Goal: Transaction & Acquisition: Download file/media

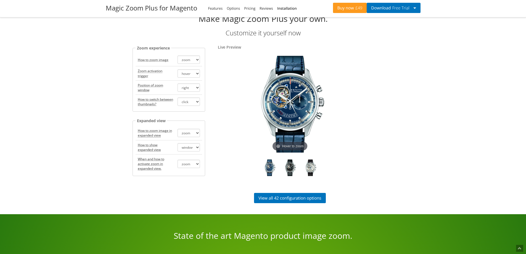
scroll to position [614, 0]
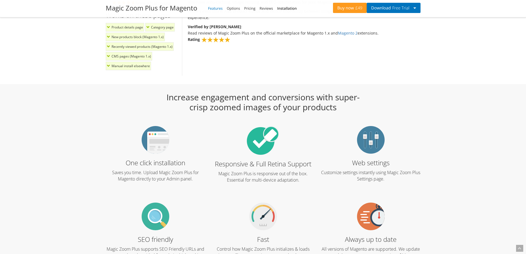
click at [218, 7] on link "Features" at bounding box center [215, 8] width 15 height 5
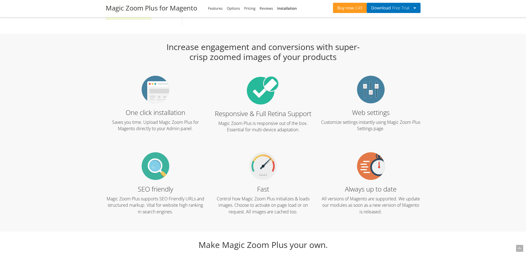
scroll to position [682, 0]
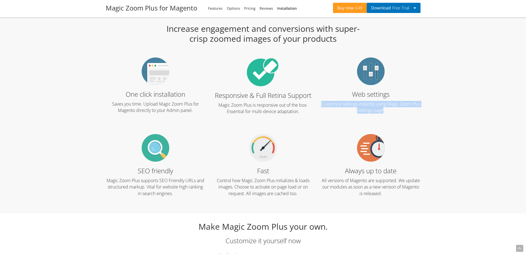
drag, startPoint x: 388, startPoint y: 109, endPoint x: 325, endPoint y: 100, distance: 63.2
click at [325, 100] on div "Web settings Customize settings instantly using Magic Zoom Plus Settings page." at bounding box center [371, 89] width 108 height 64
click at [368, 104] on p "Customize settings instantly using Magic Zoom Plus Settings page." at bounding box center [370, 107] width 99 height 13
click at [367, 104] on p "Customize settings instantly using Magic Zoom Plus Settings page." at bounding box center [370, 107] width 99 height 13
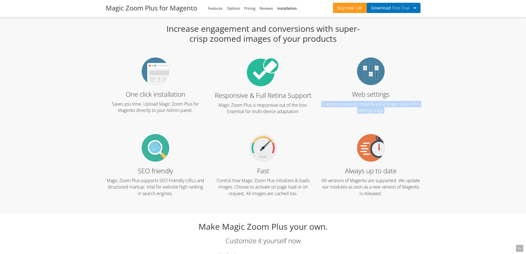
click at [367, 104] on p "Customize settings instantly using Magic Zoom Plus Settings page." at bounding box center [370, 107] width 99 height 13
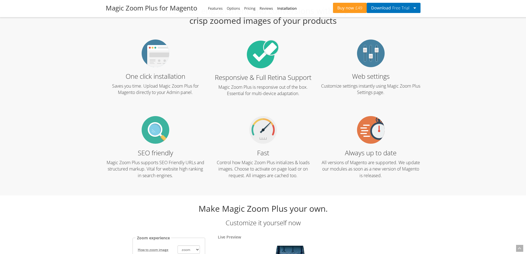
scroll to position [710, 0]
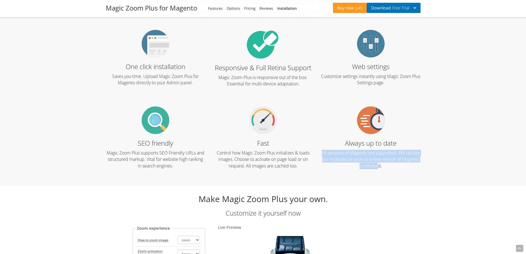
drag, startPoint x: 387, startPoint y: 166, endPoint x: 329, endPoint y: 150, distance: 59.9
click at [329, 150] on p "All versions of Magento are supported. We update our modules as soon as a new v…" at bounding box center [370, 159] width 99 height 19
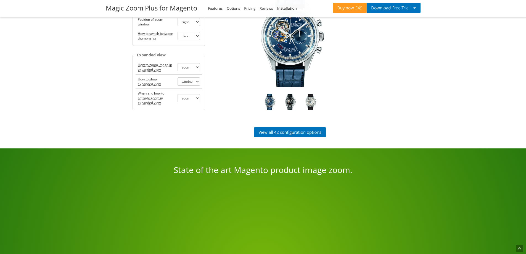
scroll to position [958, 0]
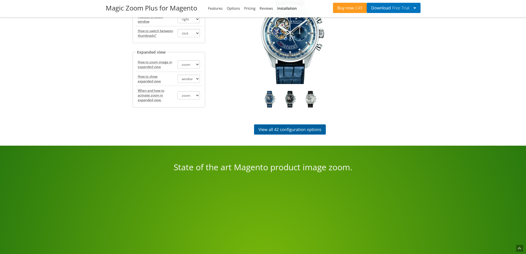
click at [290, 130] on link "View all 42 configuration options" at bounding box center [290, 129] width 72 height 10
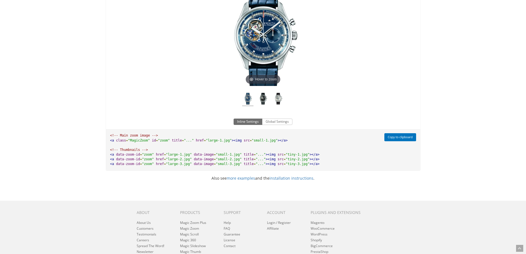
scroll to position [338, 0]
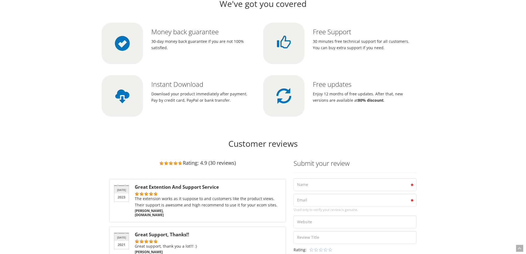
scroll to position [1570, 0]
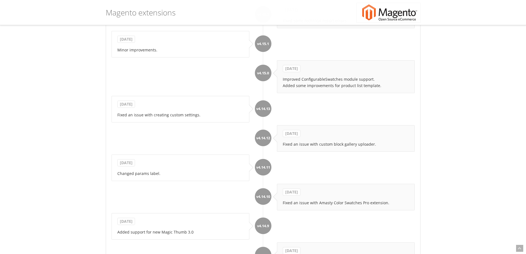
scroll to position [874, 0]
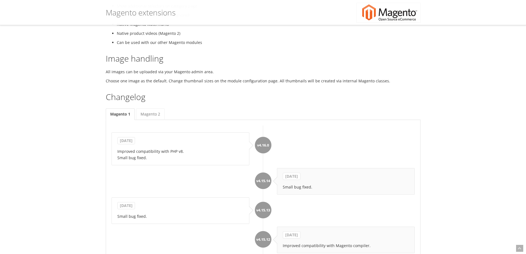
scroll to position [350, 0]
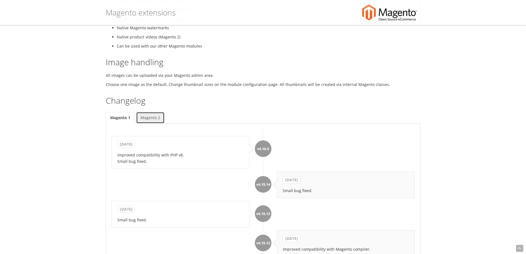
click at [151, 123] on link "Magento 2" at bounding box center [150, 118] width 28 height 12
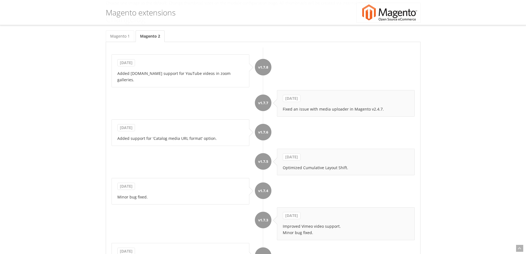
scroll to position [423, 0]
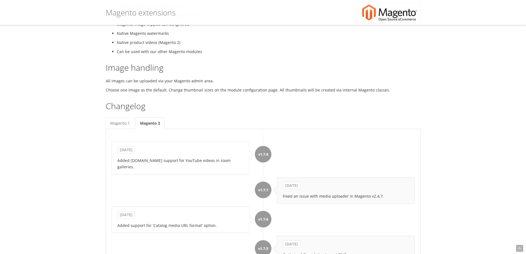
scroll to position [340, 0]
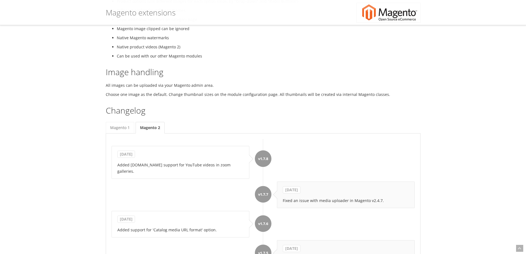
click at [213, 88] on p "All images can be uploaded via your Magento admin area." at bounding box center [263, 85] width 315 height 6
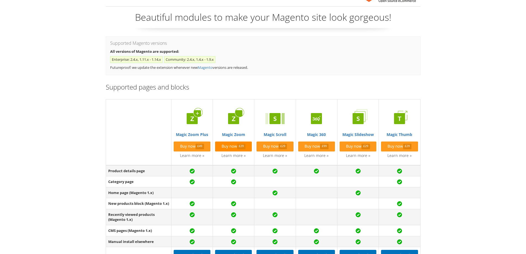
scroll to position [0, 0]
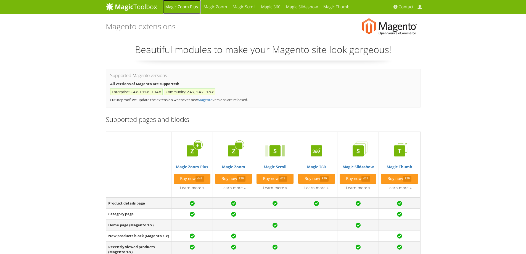
click at [178, 9] on link "Magic Zoom Plus" at bounding box center [182, 7] width 38 height 14
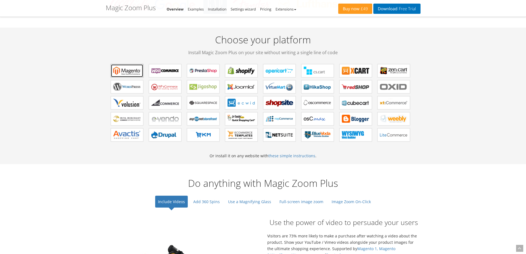
click at [131, 69] on b "Magic Zoom Plus for Magento" at bounding box center [127, 71] width 28 height 8
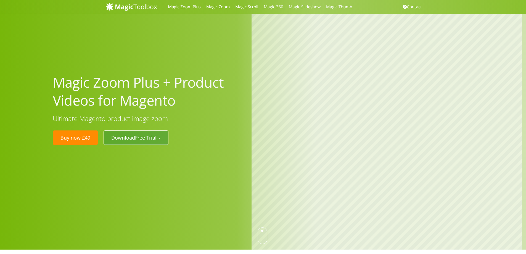
click at [142, 134] on span "Free Trial" at bounding box center [146, 137] width 22 height 7
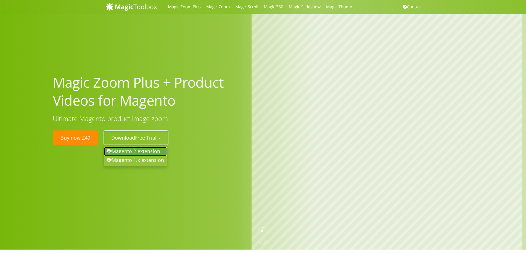
click at [151, 150] on link "Magento 2 extension" at bounding box center [135, 151] width 63 height 9
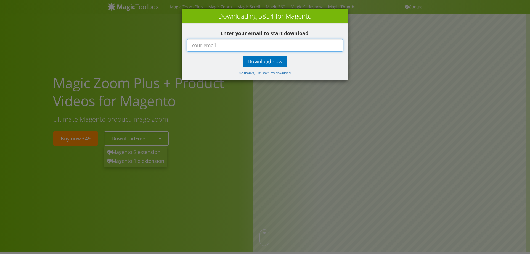
click at [236, 47] on input "text" at bounding box center [265, 45] width 157 height 13
type input "martin@zwernemann.de"
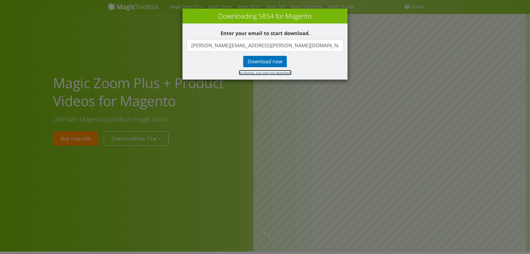
click at [249, 73] on small "No thanks, just start my download." at bounding box center [265, 72] width 53 height 4
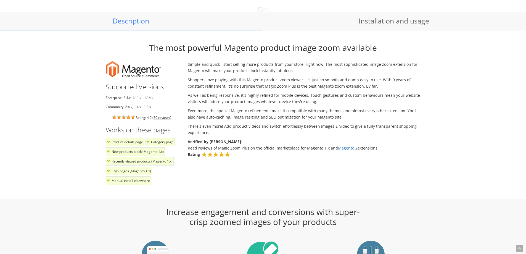
scroll to position [442, 0]
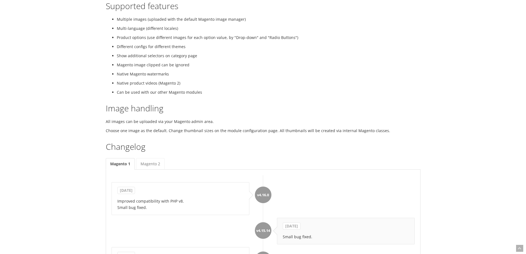
scroll to position [304, 0]
drag, startPoint x: 147, startPoint y: 169, endPoint x: 150, endPoint y: 169, distance: 3.4
click at [148, 169] on link "Magento 2" at bounding box center [150, 164] width 28 height 12
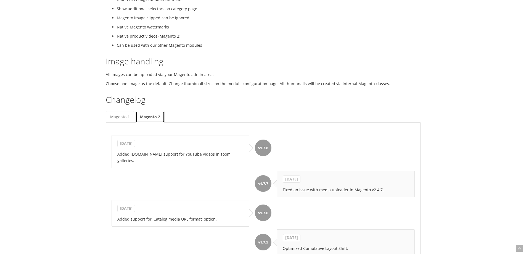
scroll to position [386, 0]
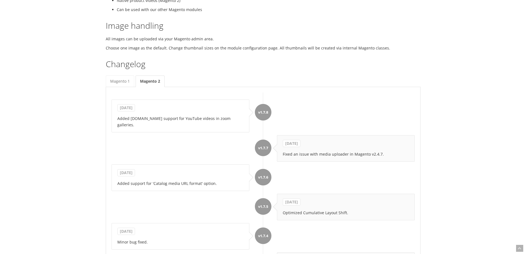
click at [278, 51] on p "Choose one image as the default. Change thumbnail sizes on the module configura…" at bounding box center [263, 48] width 315 height 6
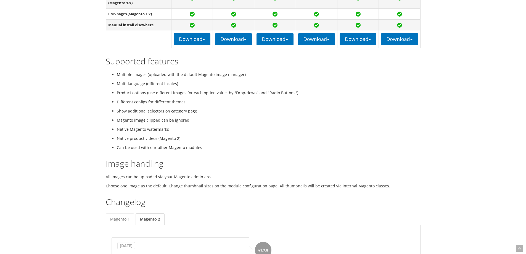
scroll to position [248, 0]
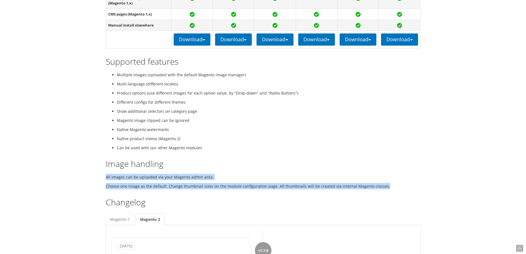
drag, startPoint x: 387, startPoint y: 189, endPoint x: 380, endPoint y: 159, distance: 31.3
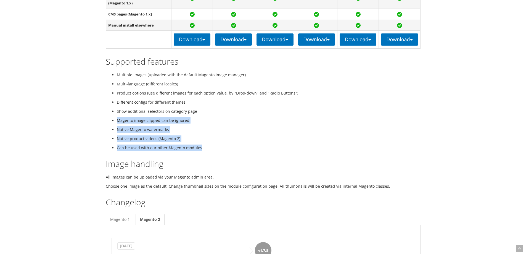
drag, startPoint x: 205, startPoint y: 125, endPoint x: 219, endPoint y: 116, distance: 16.9
click at [219, 116] on ul "Multiple images (uploaded with the default Magento image manager) Multi-languag…" at bounding box center [263, 110] width 315 height 79
click at [222, 114] on li "Show additional selectors on category page" at bounding box center [269, 111] width 304 height 6
click at [382, 123] on li "Magento image clipped can be ignored" at bounding box center [269, 120] width 304 height 6
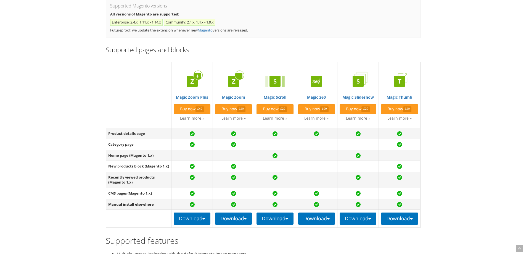
scroll to position [55, 0]
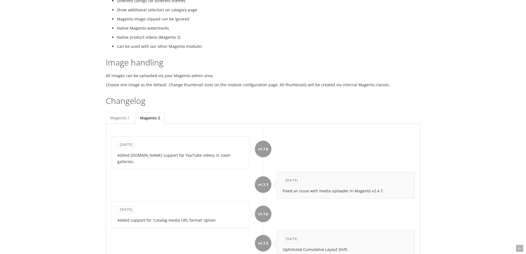
scroll to position [386, 0]
